Goal: Task Accomplishment & Management: Manage account settings

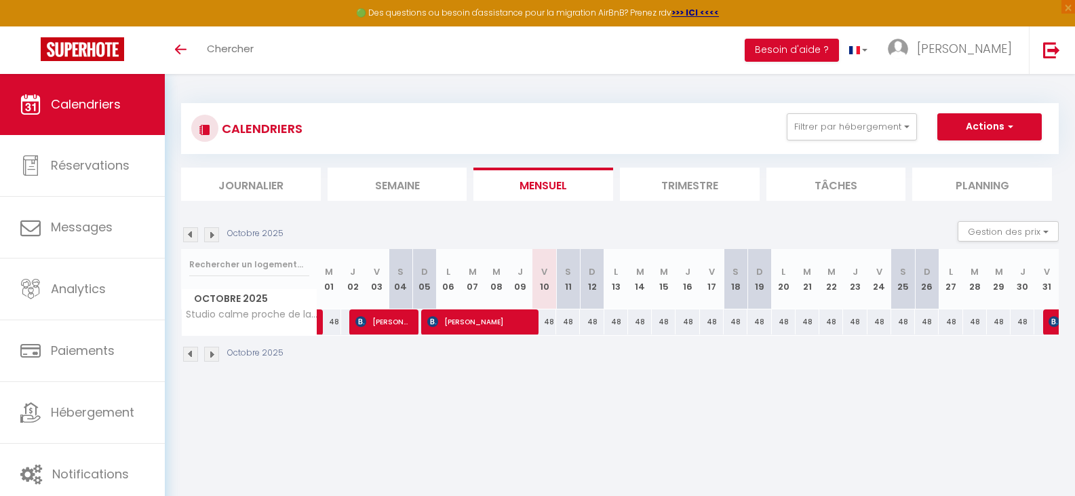
click at [547, 322] on div "48" at bounding box center [545, 321] width 24 height 25
type input "48"
type input "Ven 10 Octobre 2025"
type input "Sam 11 Octobre 2025"
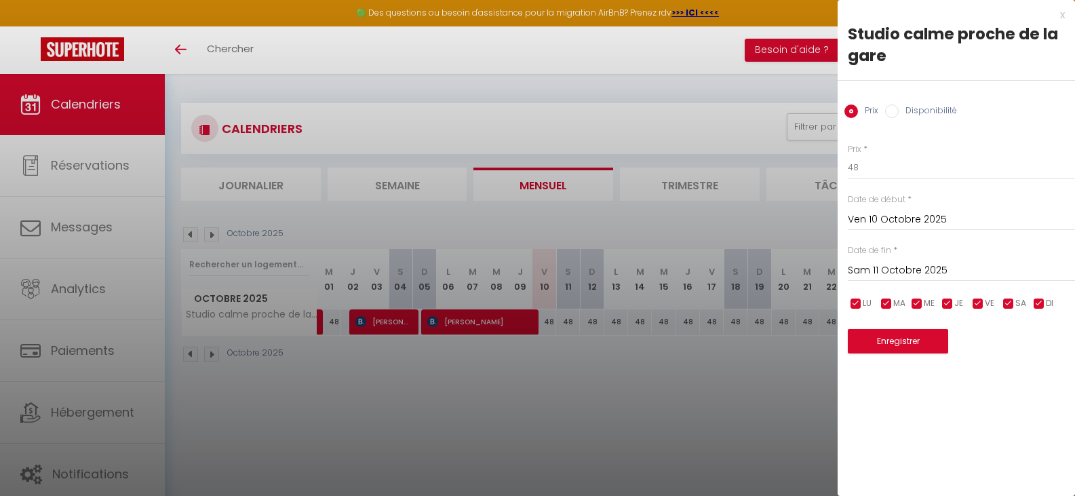
click at [94, 410] on div at bounding box center [537, 248] width 1075 height 496
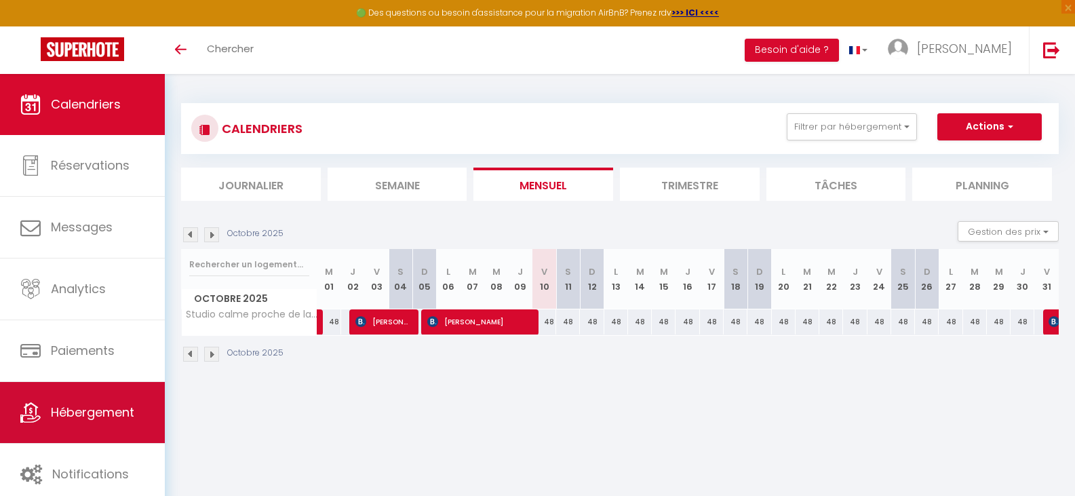
click at [100, 414] on span "Hébergement" at bounding box center [92, 412] width 83 height 17
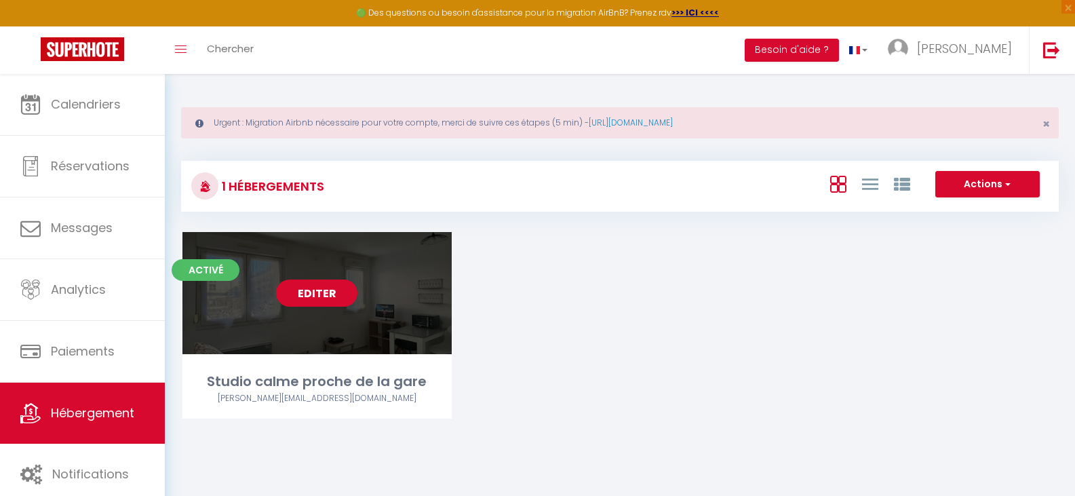
click at [316, 295] on link "Editer" at bounding box center [316, 293] width 81 height 27
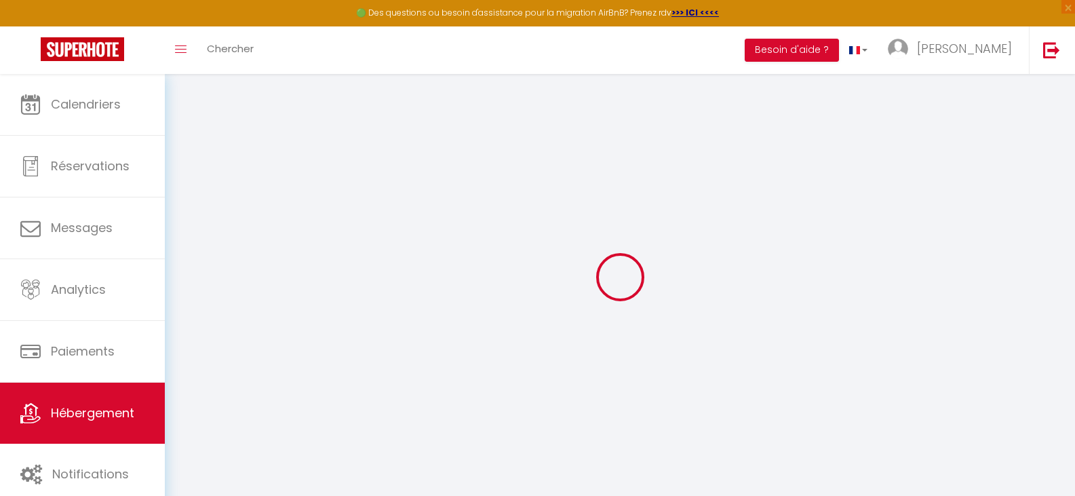
select select
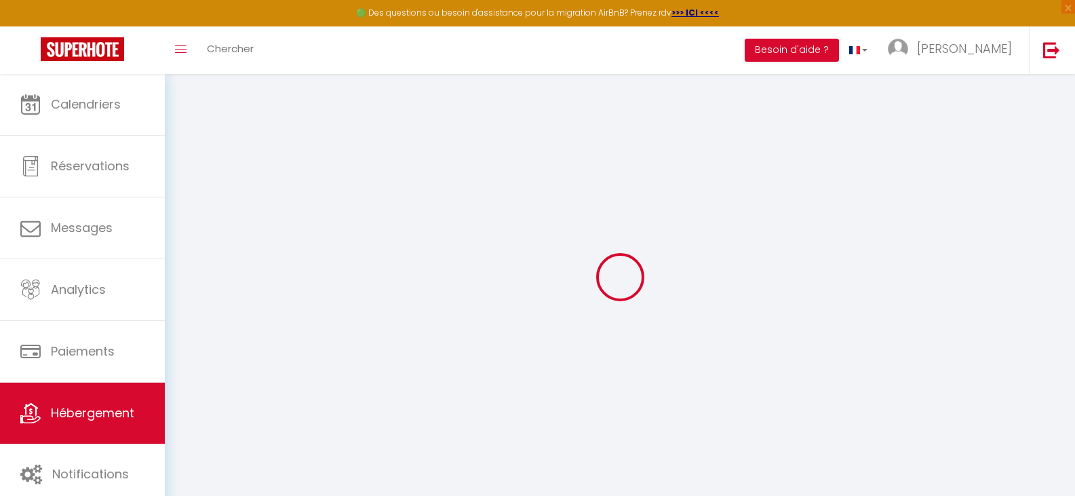
checkbox input "false"
select select
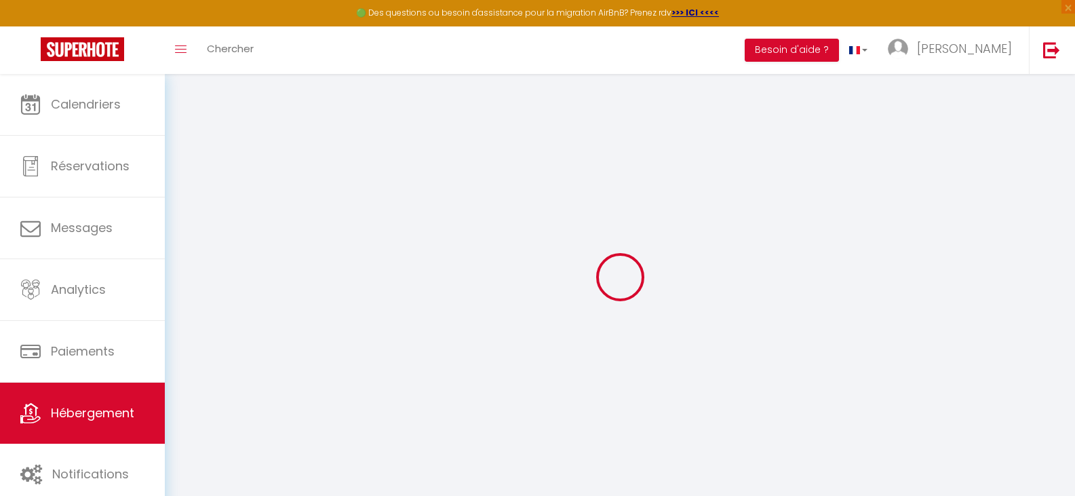
select select
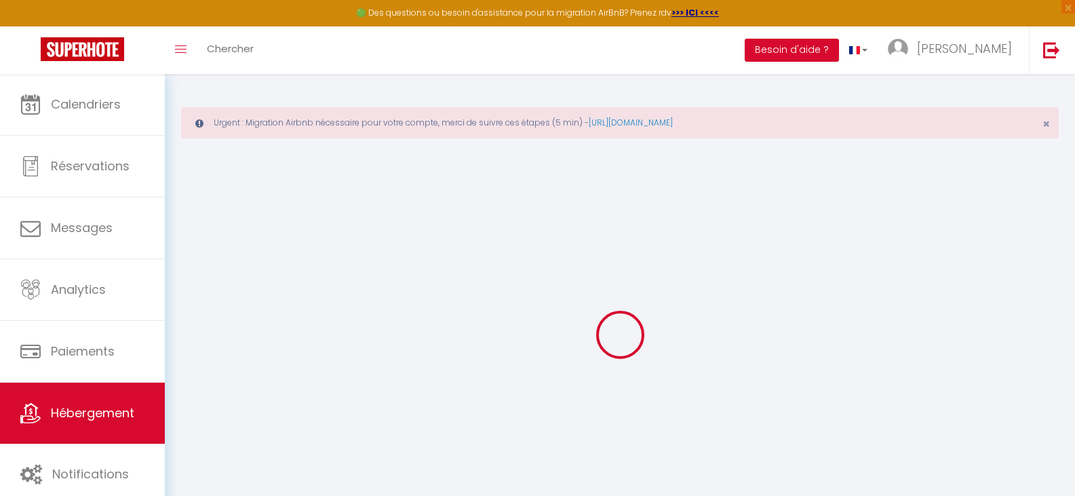
select select
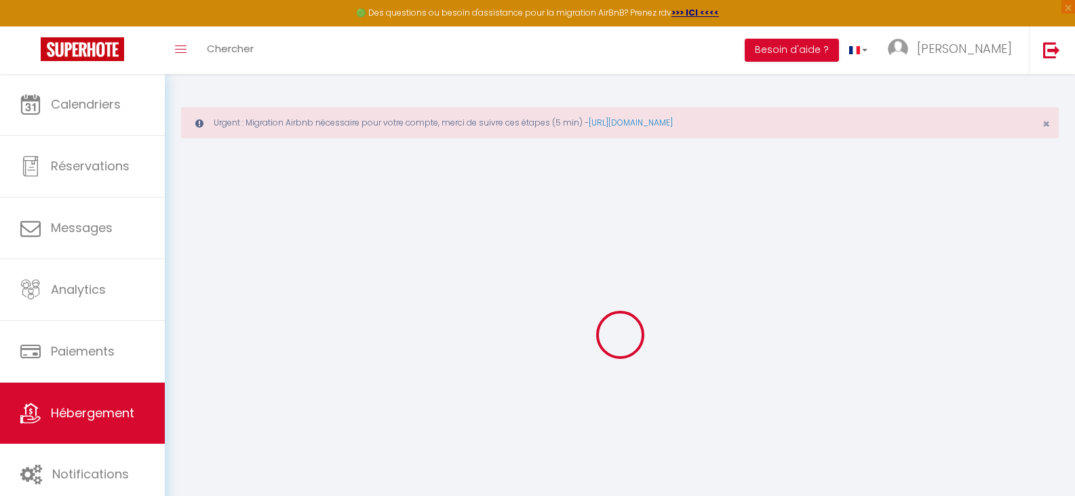
select select
checkbox input "false"
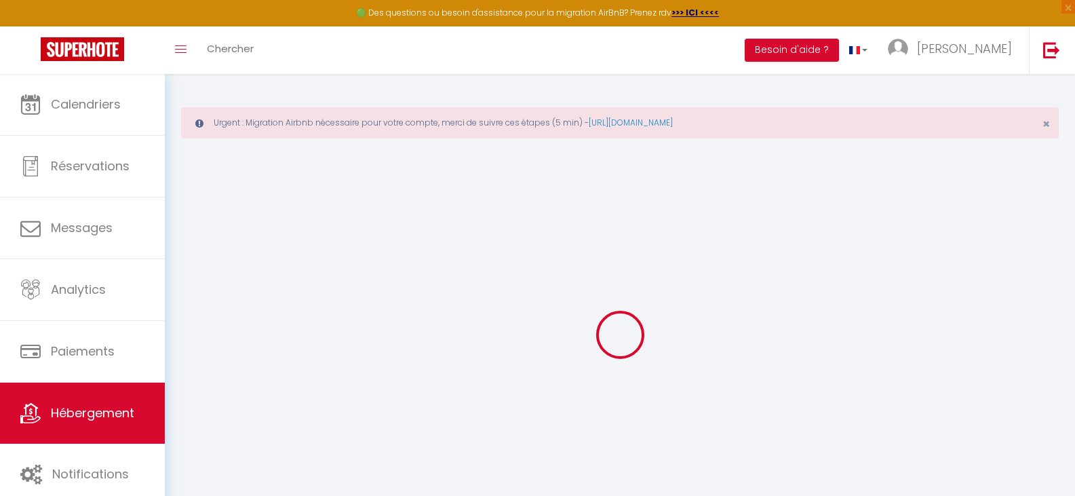
select select
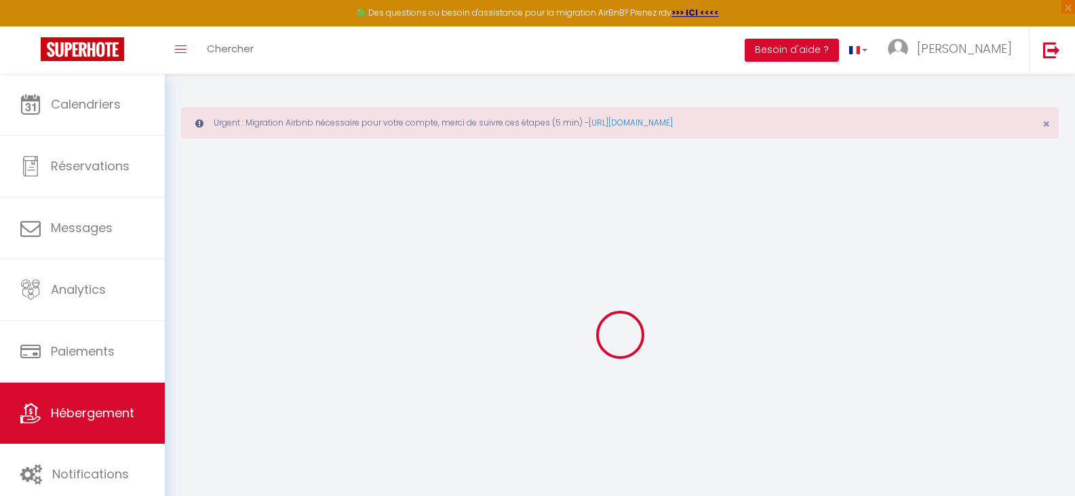
select select
checkbox input "false"
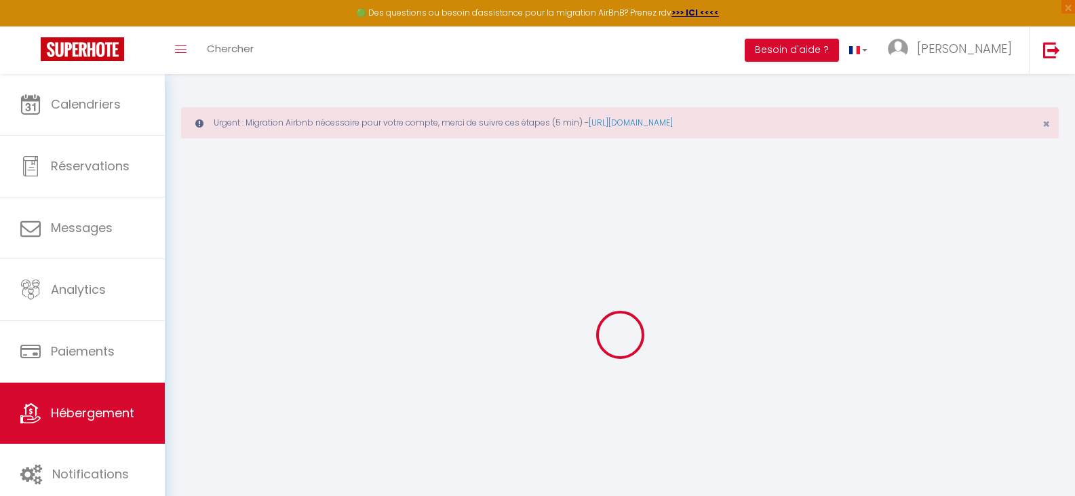
checkbox input "false"
select select
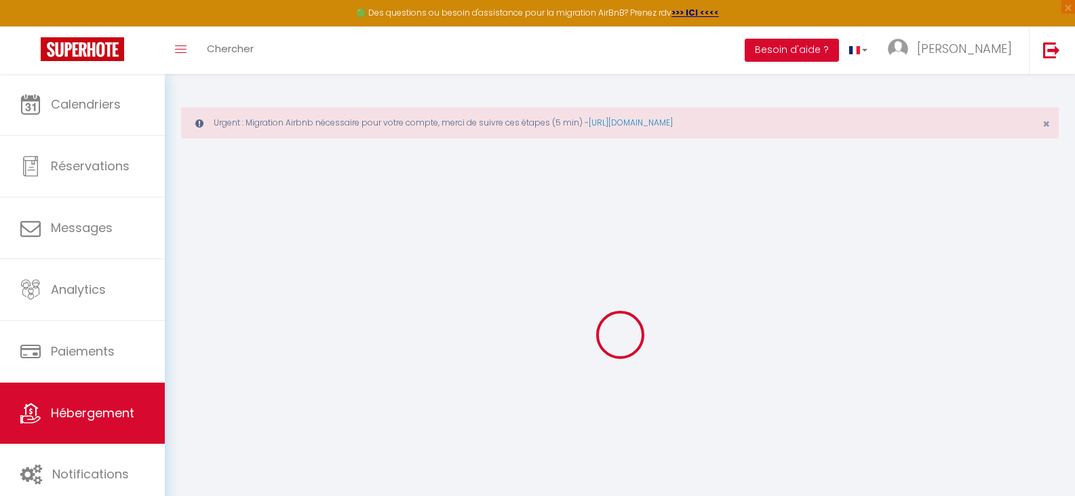
select select
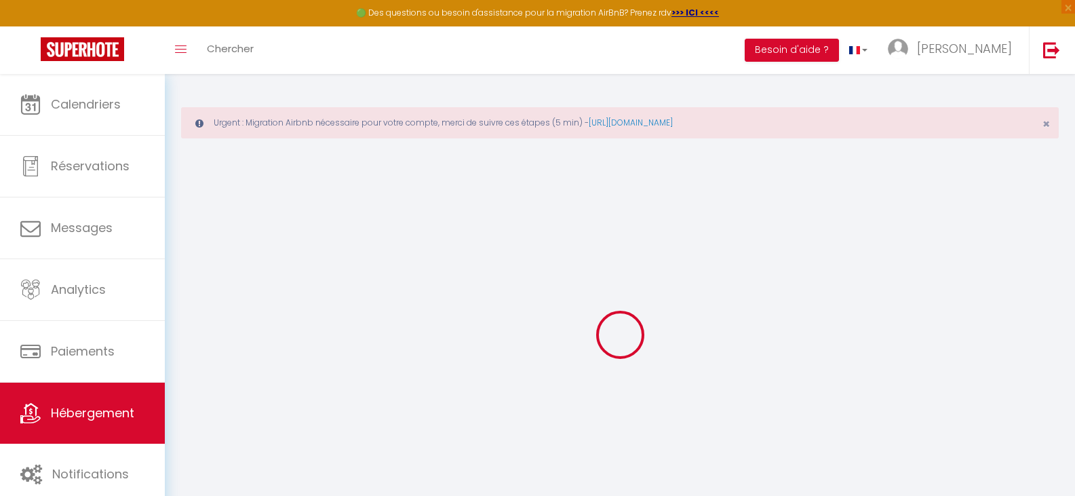
checkbox input "false"
select select
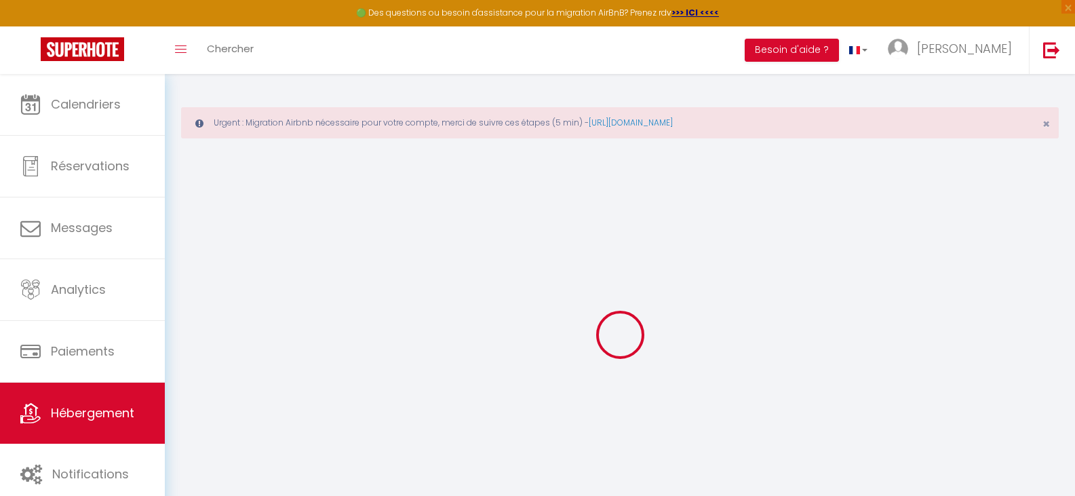
select select
type input "Studio calme proche de la gare"
type input "Louis"
type input "Domont"
select select "2"
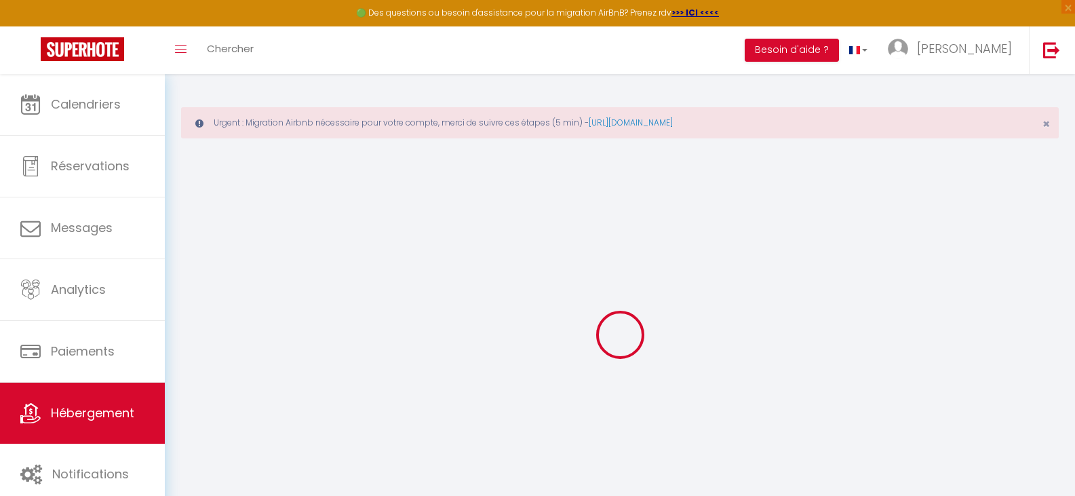
select select "0"
type input "48"
select select
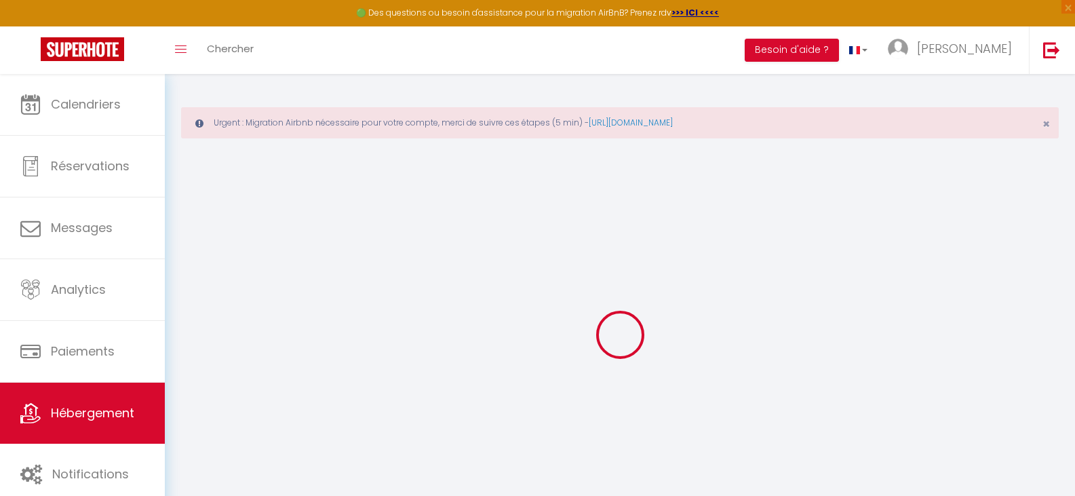
select select
type input "37 rue vascosan"
type input "80000"
type input "Amiens"
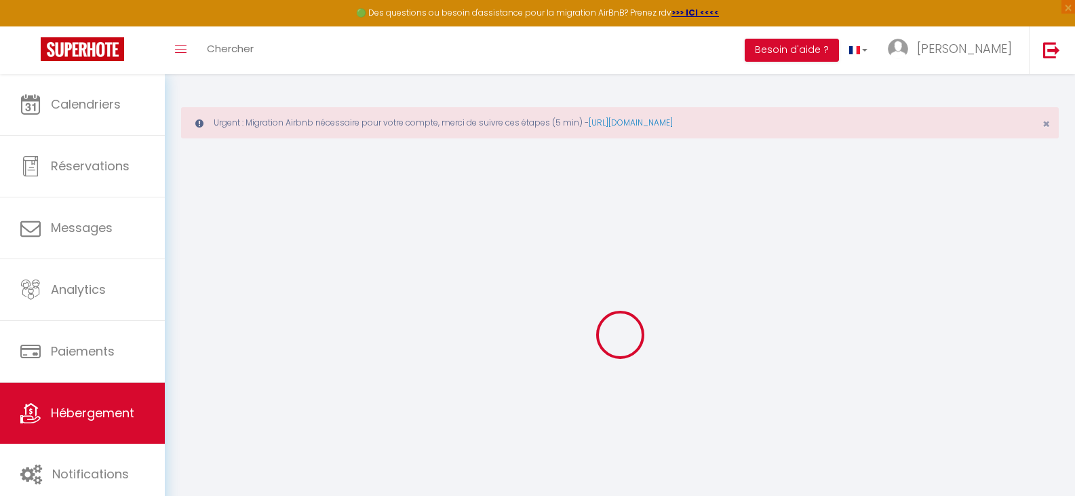
type input "[EMAIL_ADDRESS][DOMAIN_NAME]"
select select
checkbox input "false"
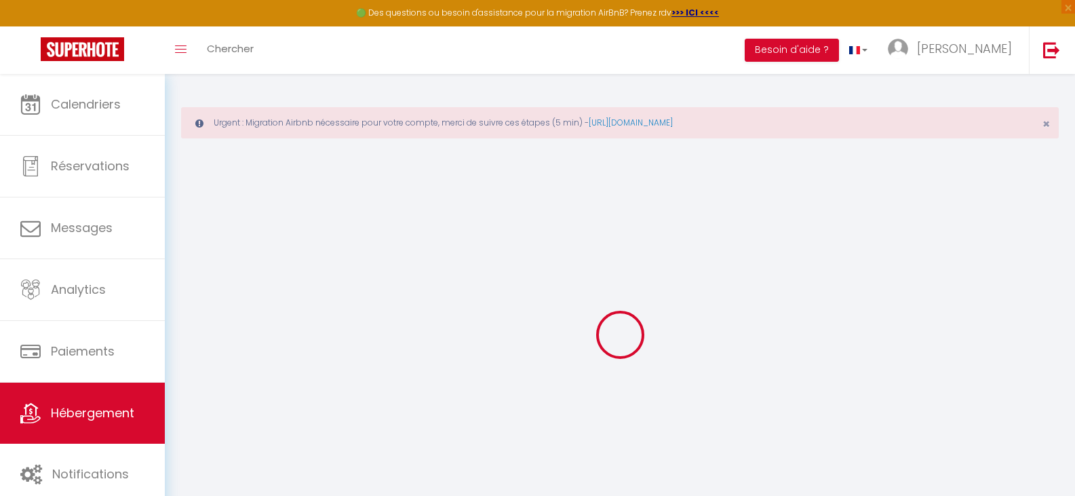
checkbox input "false"
type input "0"
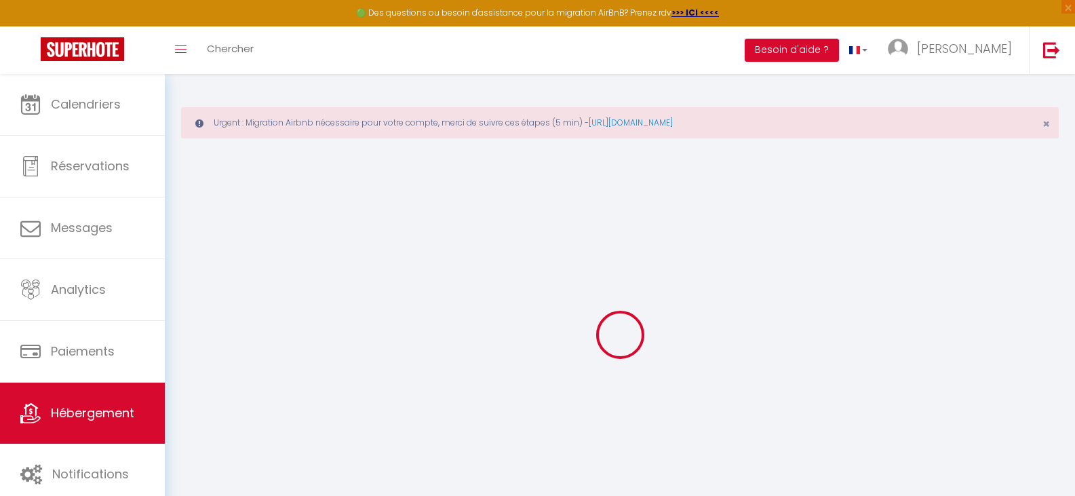
select select
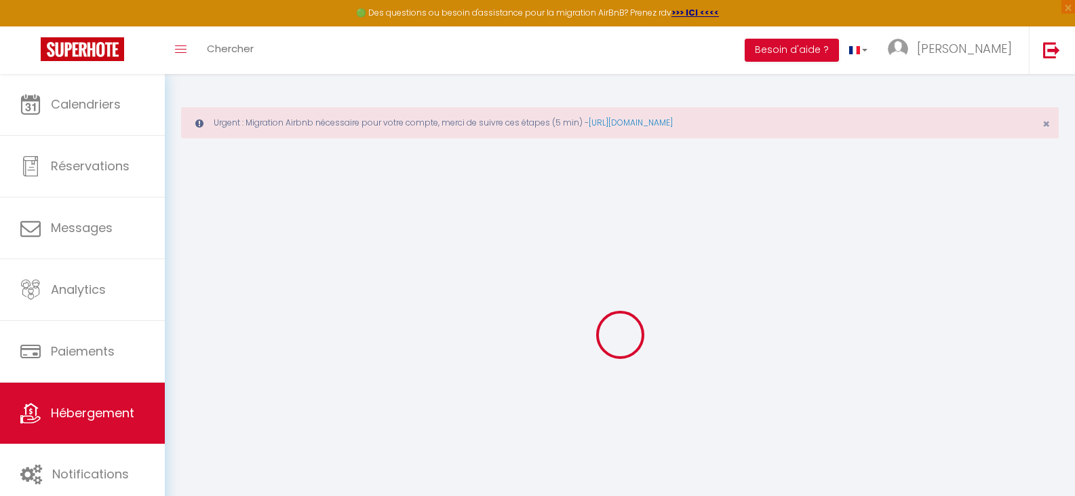
select select
checkbox input "false"
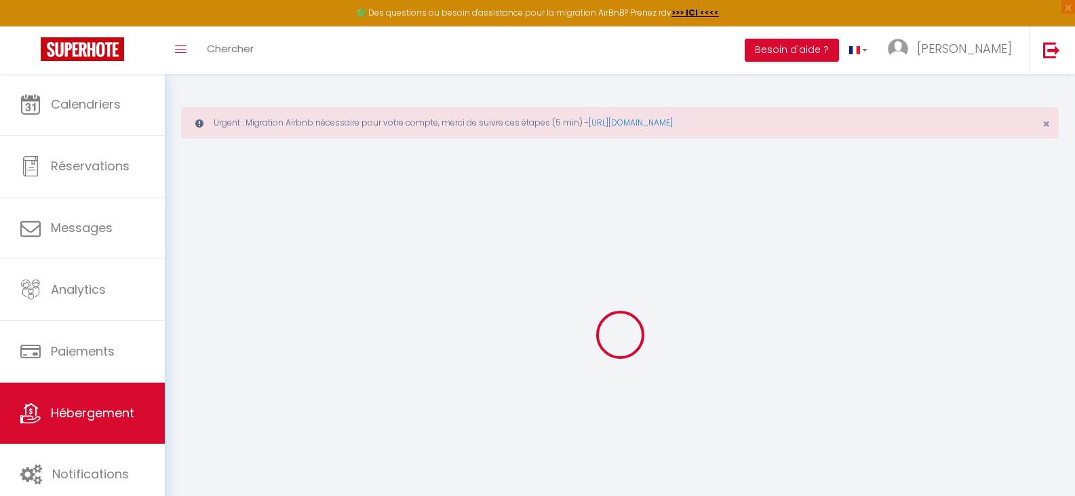
select select
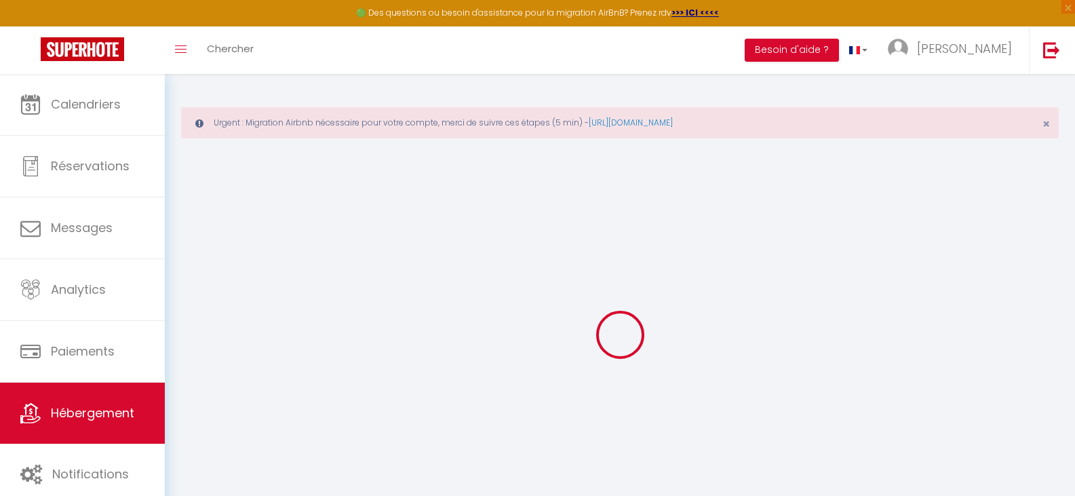
select select
checkbox input "false"
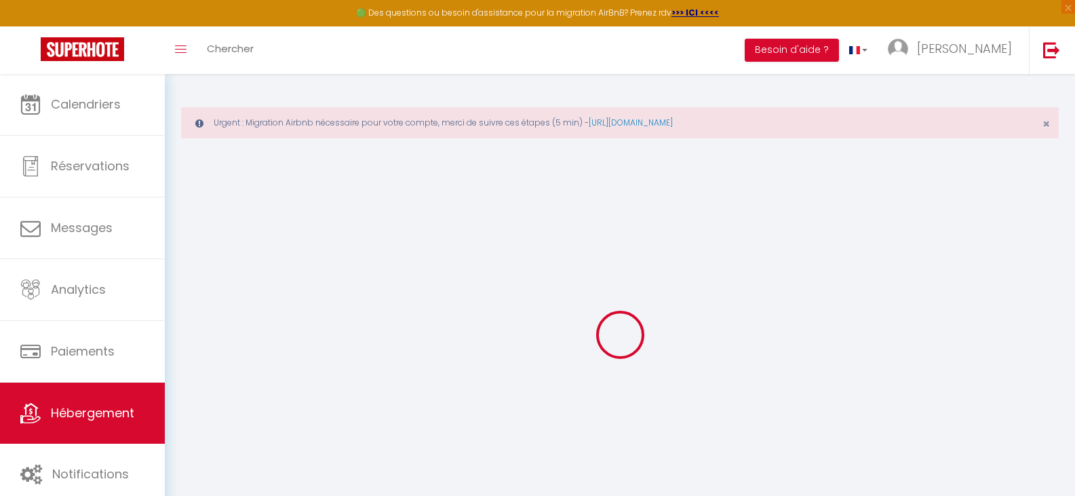
select select
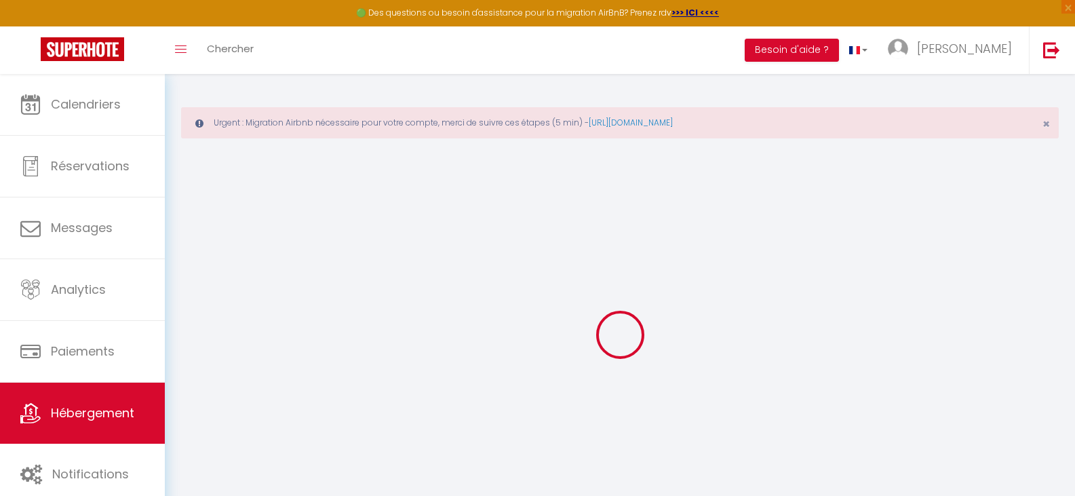
select select
checkbox input "false"
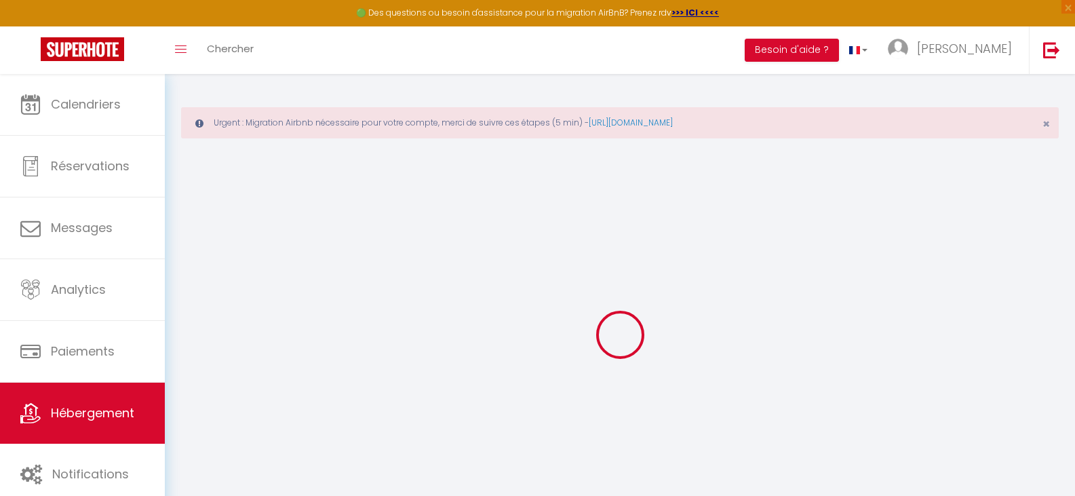
select select
checkbox input "false"
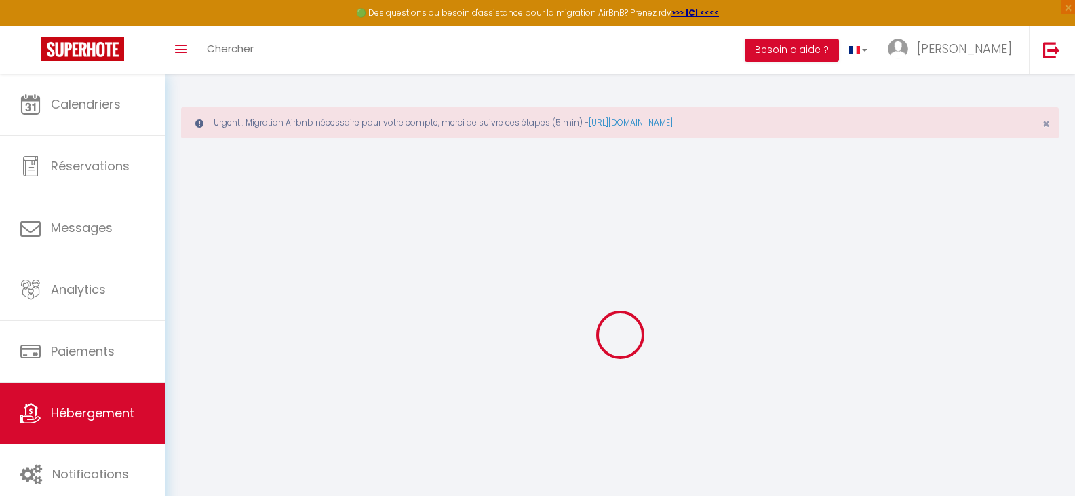
select select "15:00"
select select
select select "11:00"
select select "30"
select select "120"
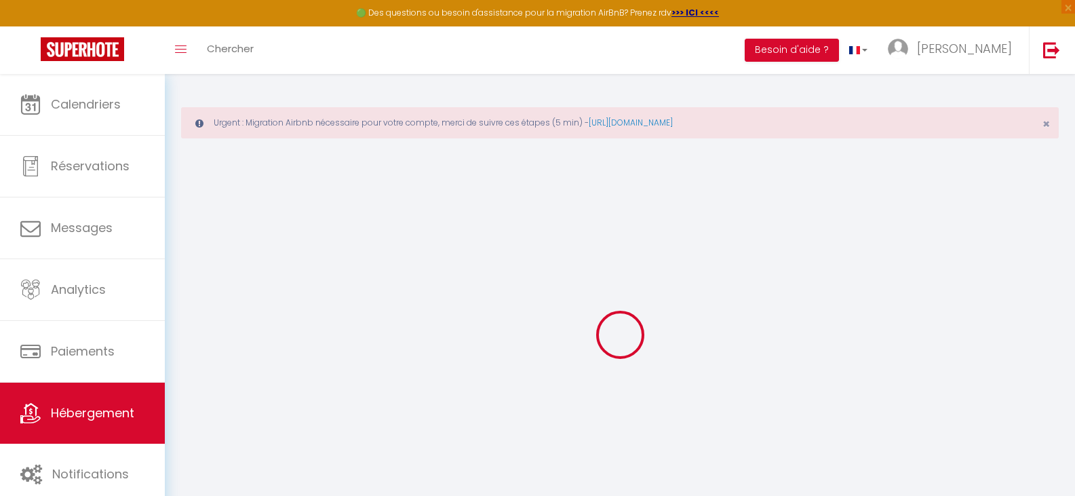
select select
checkbox input "false"
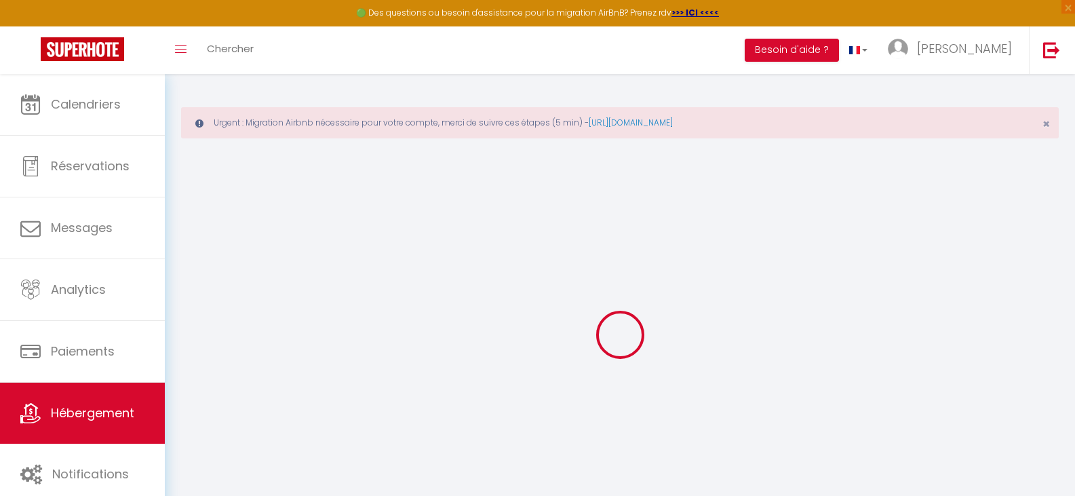
checkbox input "false"
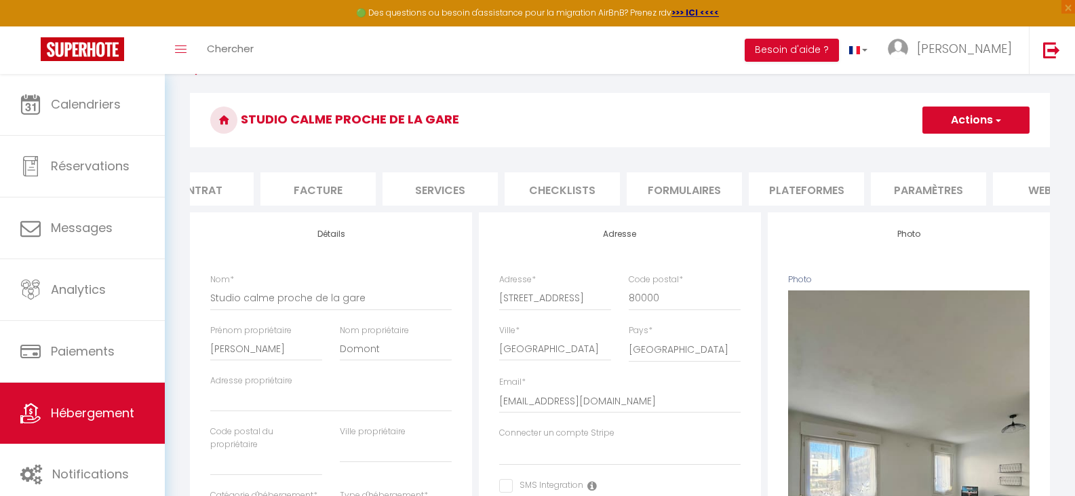
scroll to position [0, 174]
click at [824, 188] on li "Plateformes" at bounding box center [805, 188] width 115 height 33
